Goal: Task Accomplishment & Management: Use online tool/utility

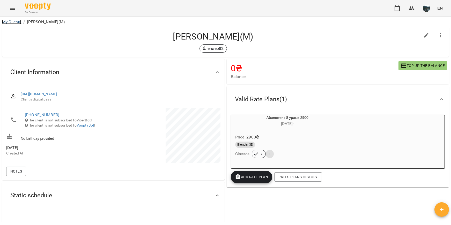
click at [12, 21] on link "My Clients" at bounding box center [11, 21] width 19 height 5
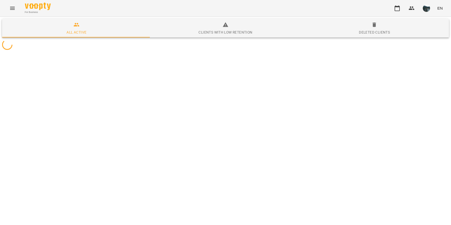
click at [11, 9] on icon "Menu" at bounding box center [12, 8] width 6 height 6
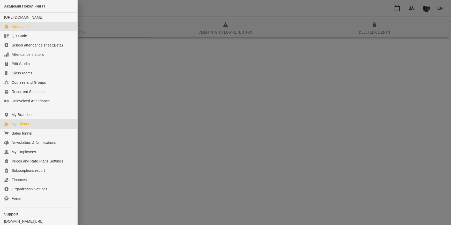
click at [23, 29] on div "Attendance" at bounding box center [21, 26] width 19 height 5
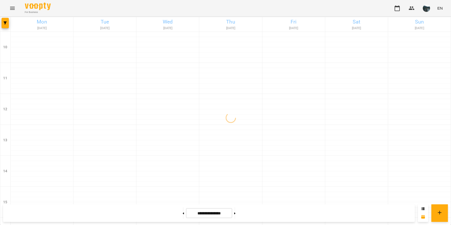
click at [9, 24] on div at bounding box center [5, 24] width 10 height 14
click at [6, 23] on icon "button" at bounding box center [5, 22] width 3 height 3
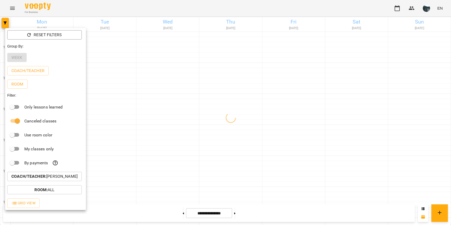
click at [52, 176] on p "Coach/Teacher : [PERSON_NAME]" at bounding box center [44, 177] width 66 height 6
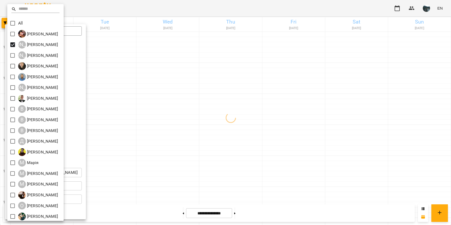
click at [154, 108] on div at bounding box center [225, 112] width 451 height 225
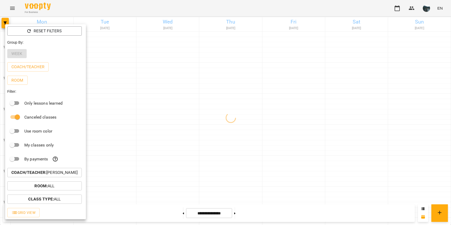
click at [153, 110] on div at bounding box center [225, 112] width 451 height 225
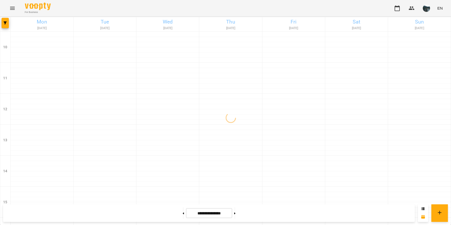
scroll to position [181, 0]
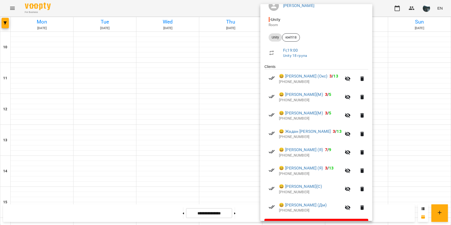
scroll to position [52, 0]
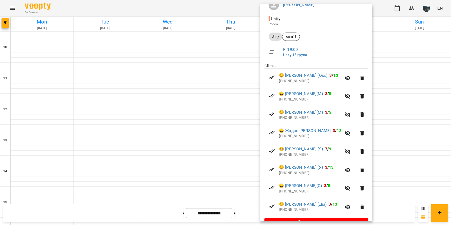
click at [239, 195] on div at bounding box center [225, 112] width 451 height 225
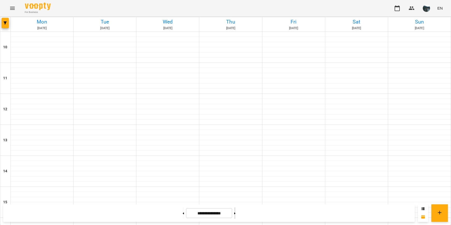
click at [236, 212] on button at bounding box center [234, 213] width 1 height 11
type input "**********"
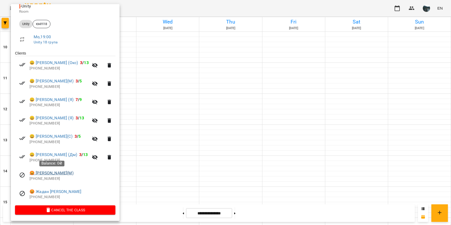
scroll to position [65, 0]
click at [157, 213] on div at bounding box center [225, 112] width 451 height 225
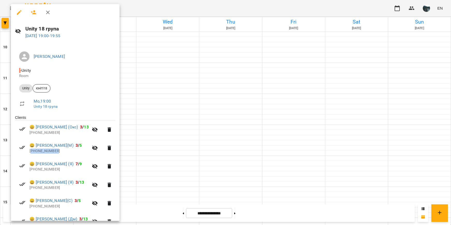
drag, startPoint x: 62, startPoint y: 152, endPoint x: 32, endPoint y: 152, distance: 30.8
click at [32, 152] on p "[PHONE_NUMBER]" at bounding box center [59, 151] width 59 height 5
copy p "380505742266"
click at [247, 210] on div at bounding box center [225, 112] width 451 height 225
